Goal: Find specific page/section: Find specific page/section

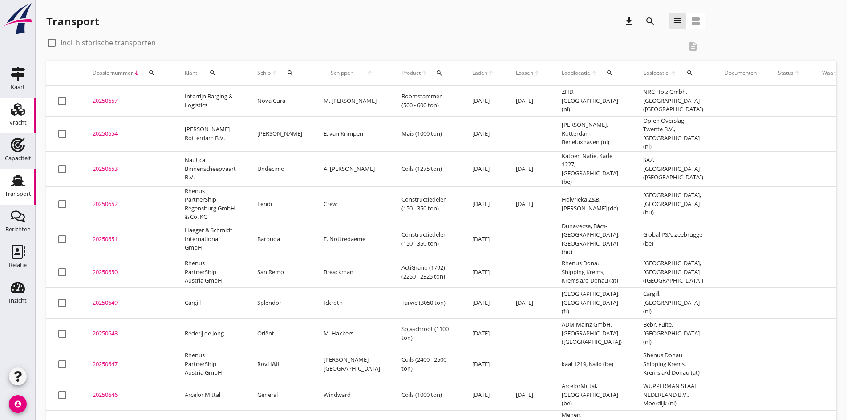
click at [11, 114] on icon "Vracht" at bounding box center [18, 109] width 14 height 14
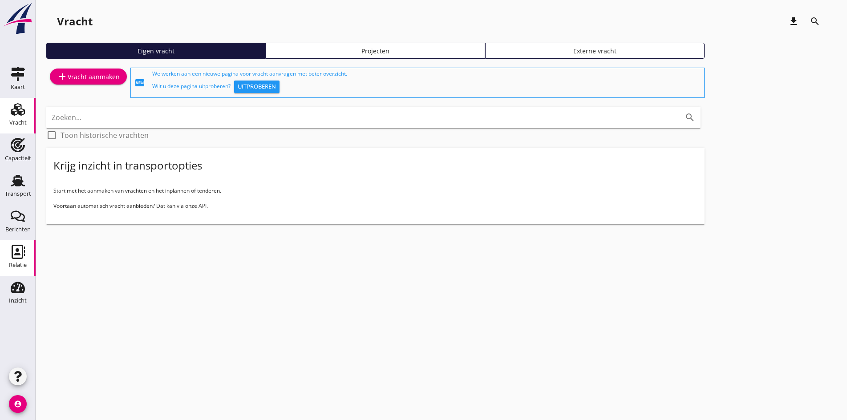
click at [20, 264] on div "Relatie" at bounding box center [18, 265] width 18 height 6
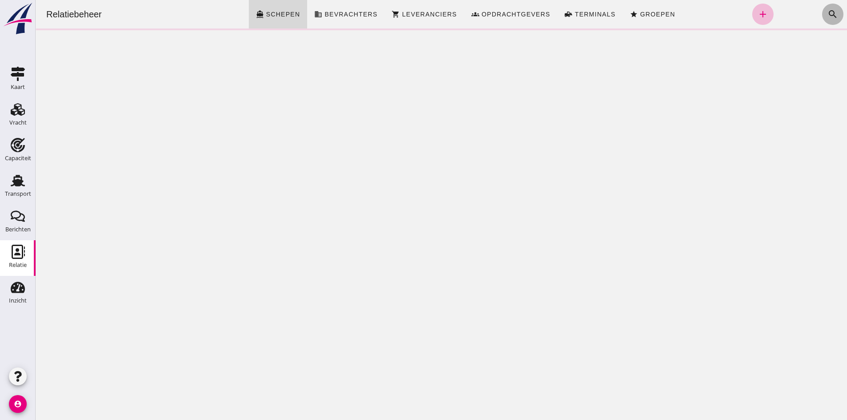
click at [827, 17] on icon "search" at bounding box center [832, 14] width 11 height 11
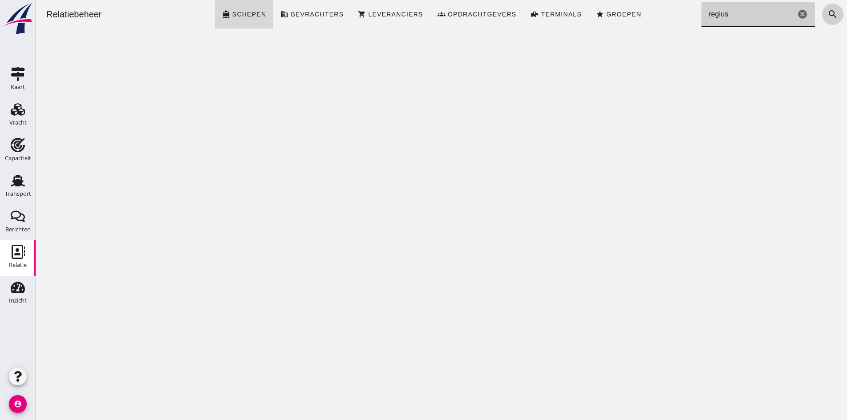
type input "regius"
click at [832, 14] on button "search" at bounding box center [832, 14] width 21 height 21
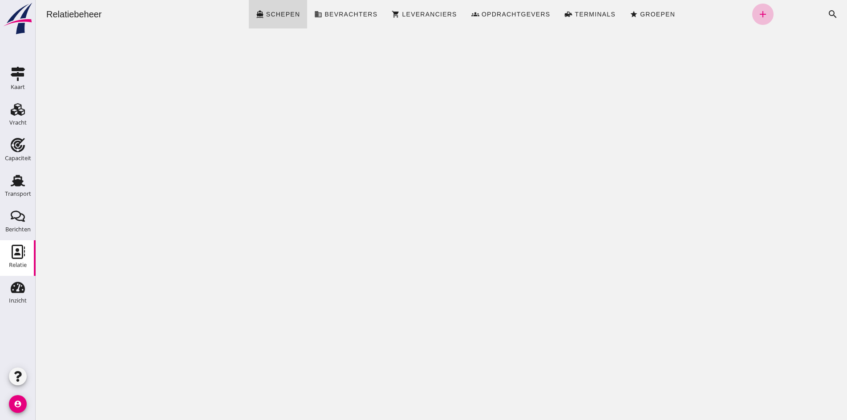
click at [840, 10] on header "Relatiebeheer directions_boat Schepen business Bevrachters shopping_cart Levera…" at bounding box center [441, 14] width 811 height 28
click at [829, 16] on icon "search" at bounding box center [832, 14] width 11 height 11
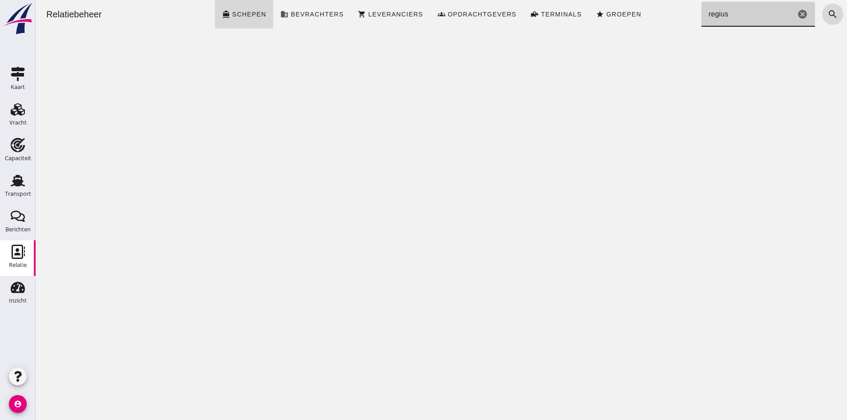
click at [740, 17] on input "regius" at bounding box center [748, 14] width 94 height 25
click at [797, 10] on icon "cancel" at bounding box center [802, 14] width 11 height 11
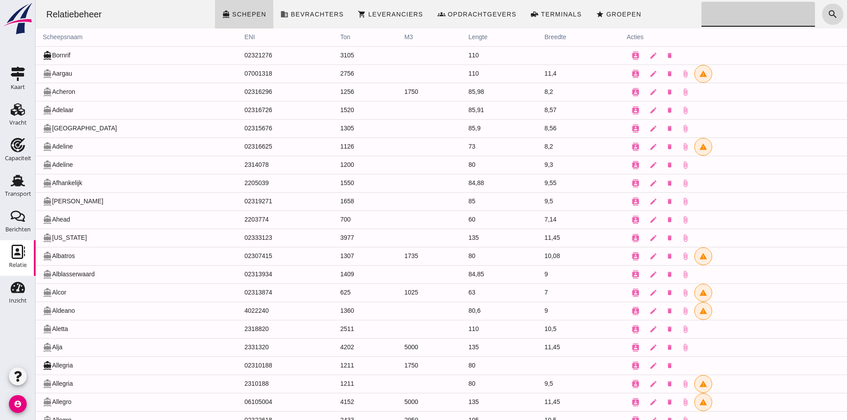
click at [786, 5] on input "Zoeken..." at bounding box center [755, 14] width 108 height 25
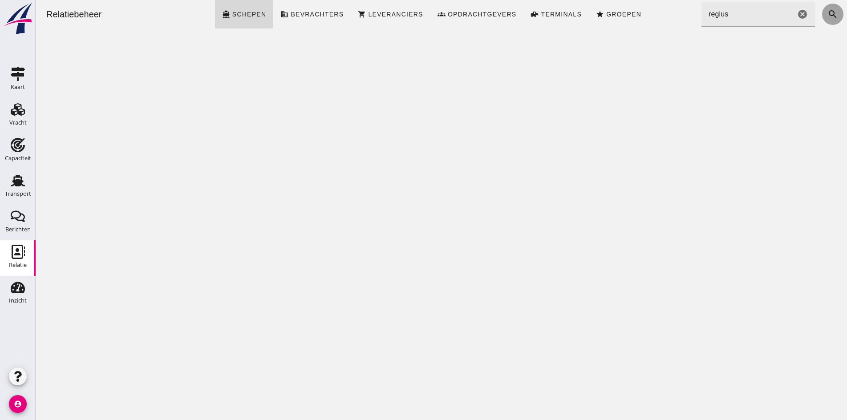
click at [828, 15] on icon "search" at bounding box center [832, 14] width 11 height 11
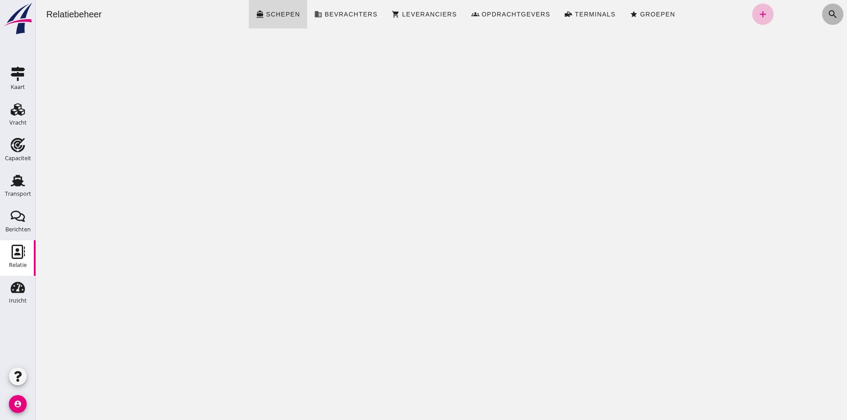
click at [829, 17] on icon "search" at bounding box center [832, 14] width 11 height 11
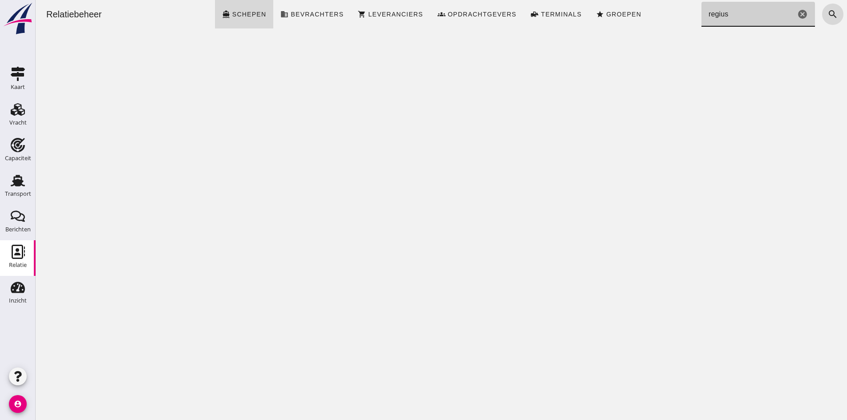
click at [736, 20] on input "regius" at bounding box center [748, 14] width 94 height 25
type input "regiu"
